Goal: Task Accomplishment & Management: Manage account settings

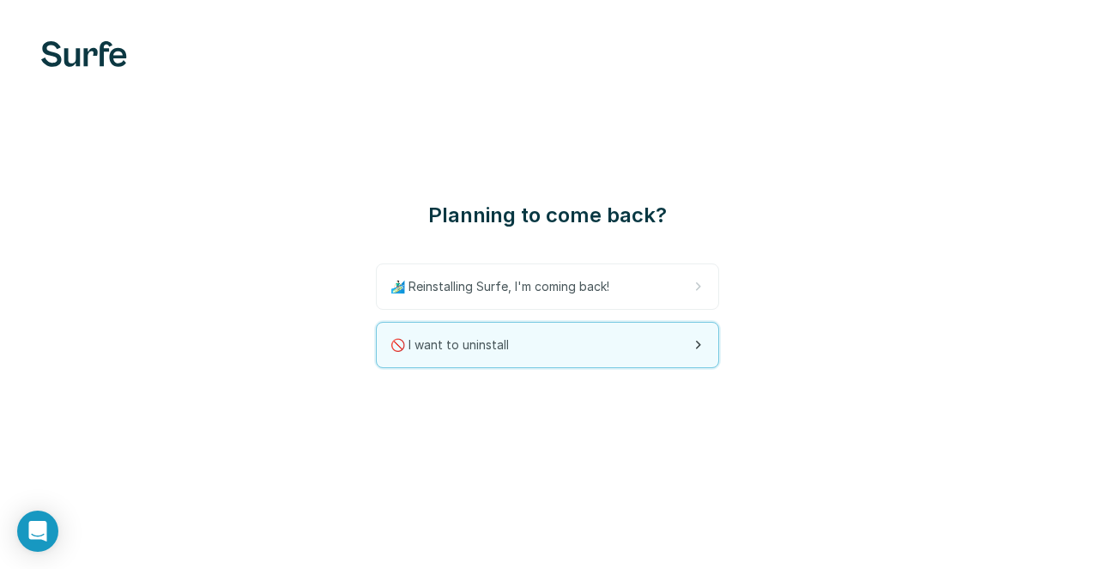
click at [567, 342] on div "🚫 I want to uninstall" at bounding box center [548, 345] width 342 height 45
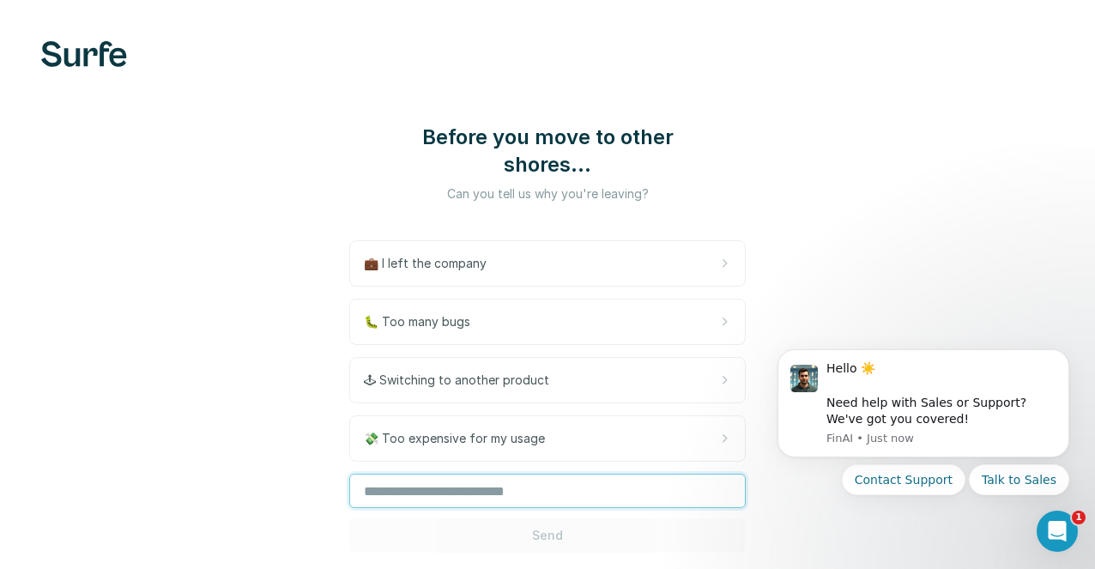
click at [453, 474] on input "text" at bounding box center [547, 491] width 396 height 34
type input "*"
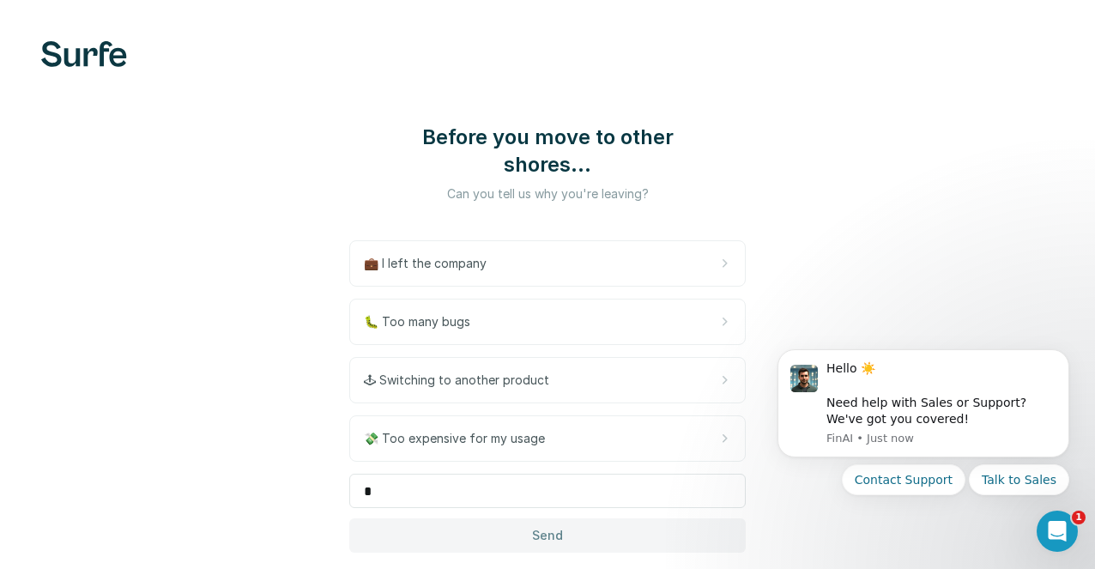
click at [574, 518] on button "Send" at bounding box center [547, 535] width 396 height 34
